Goal: Information Seeking & Learning: Learn about a topic

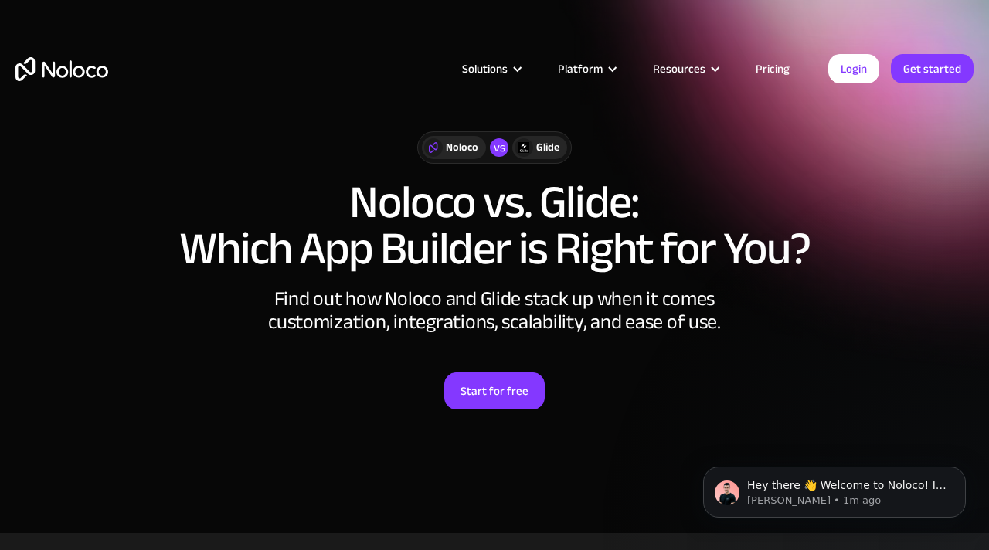
click at [92, 71] on img "home" at bounding box center [61, 69] width 93 height 24
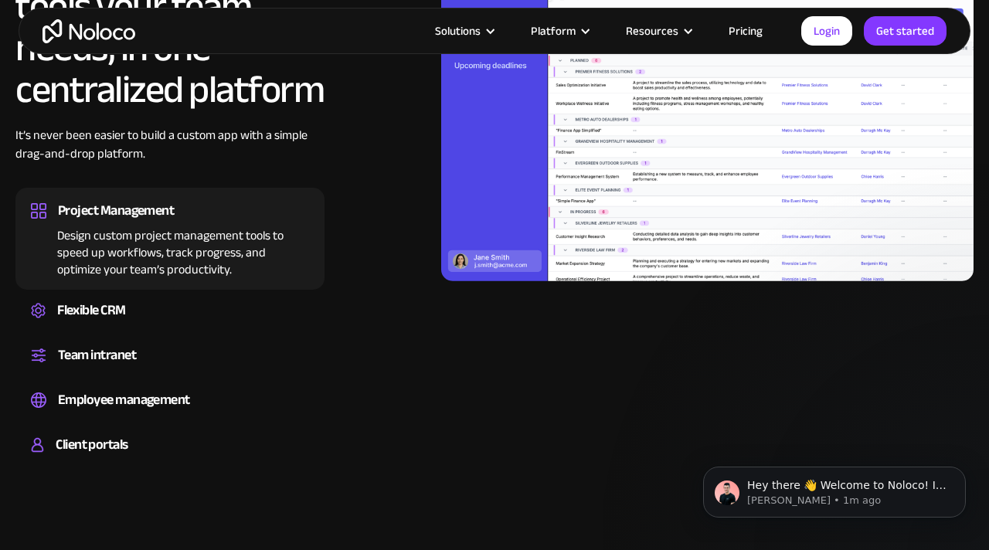
scroll to position [1457, 0]
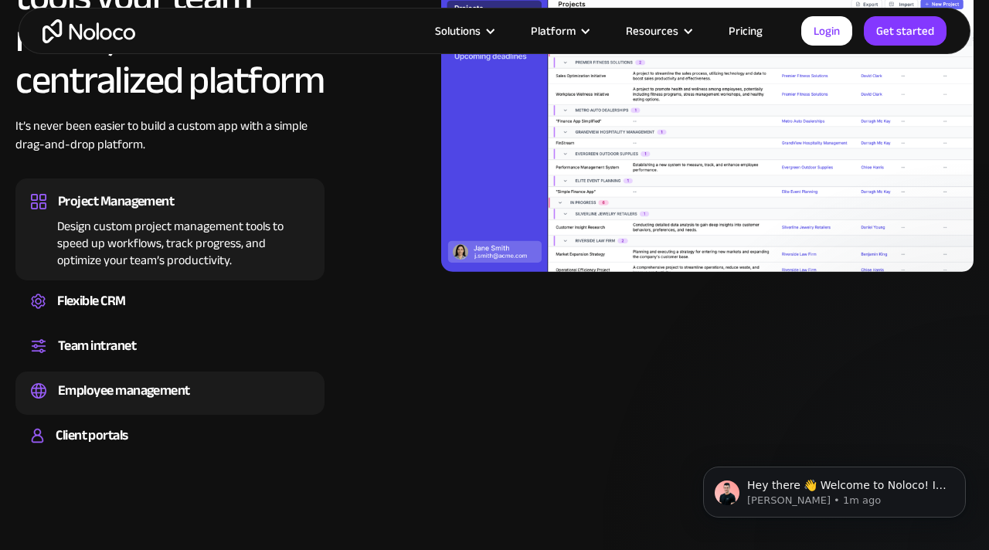
click at [141, 399] on div "Employee management" at bounding box center [124, 390] width 132 height 23
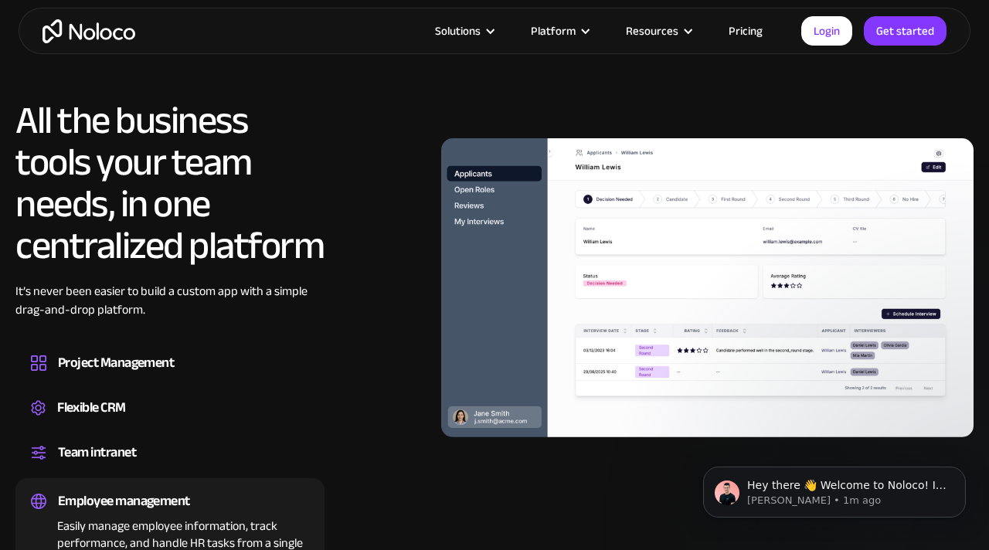
scroll to position [1289, 0]
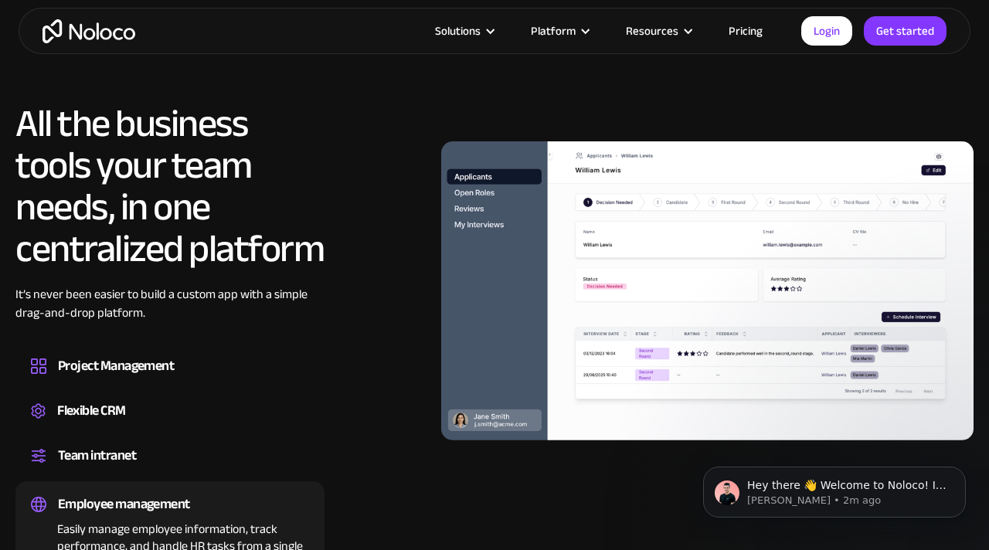
click at [745, 35] on link "Pricing" at bounding box center [745, 31] width 73 height 20
